Goal: Task Accomplishment & Management: Complete application form

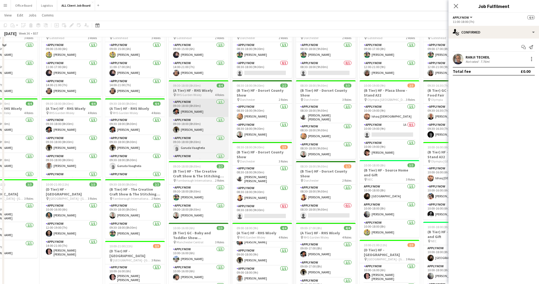
scroll to position [43, 0]
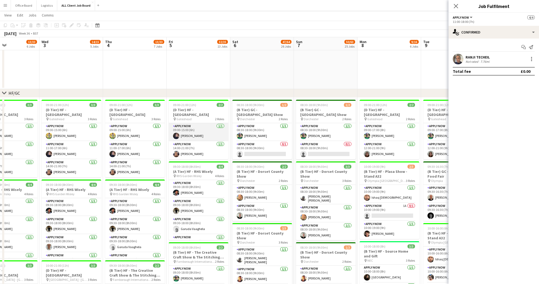
click at [190, 139] on app-card-role "APPLY NOW [DATE] 09:00-15:00 (6h) [PERSON_NAME]" at bounding box center [199, 132] width 60 height 18
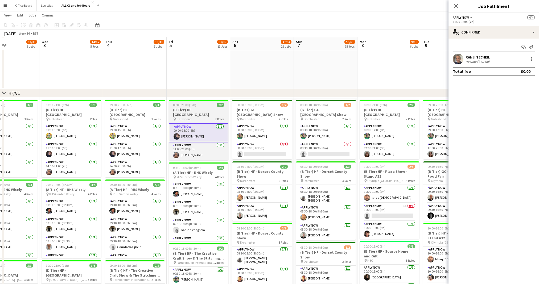
click at [196, 118] on div "pin Gateshead 2 Roles" at bounding box center [199, 119] width 60 height 4
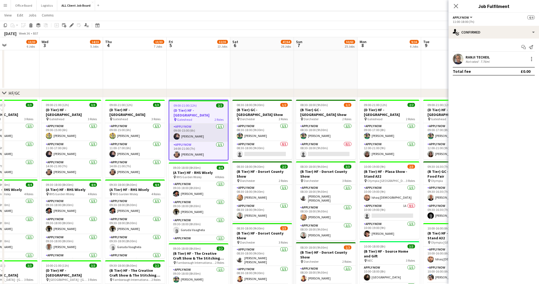
click at [200, 131] on app-card-role "APPLY NOW [DATE] 09:00-15:00 (6h) [PERSON_NAME]" at bounding box center [198, 133] width 59 height 18
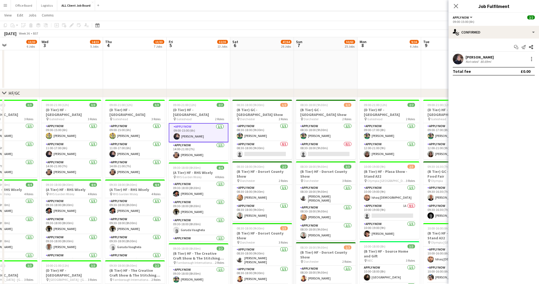
click at [485, 57] on div "[PERSON_NAME]" at bounding box center [479, 57] width 28 height 5
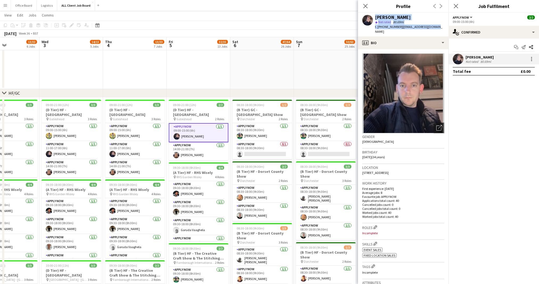
drag, startPoint x: 438, startPoint y: 28, endPoint x: 375, endPoint y: 16, distance: 64.2
click at [374, 16] on app-profile-header "[PERSON_NAME] star Not rated 80.69mi t. [PHONE_NUMBER] | [EMAIL_ADDRESS][DOMAIN…" at bounding box center [403, 25] width 90 height 24
copy div "[PERSON_NAME] star Not rated 80.69mi t. [PHONE_NUMBER] | [EMAIL_ADDRESS][DOMAIN…"
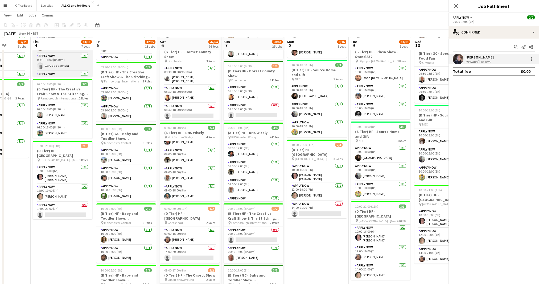
scroll to position [0, 173]
